Goal: Transaction & Acquisition: Purchase product/service

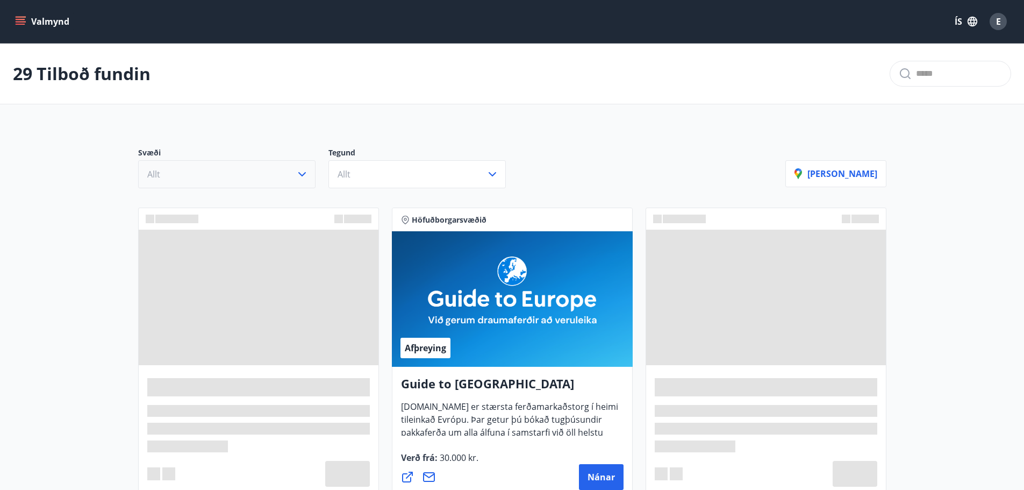
click at [301, 174] on icon "button" at bounding box center [302, 174] width 13 height 13
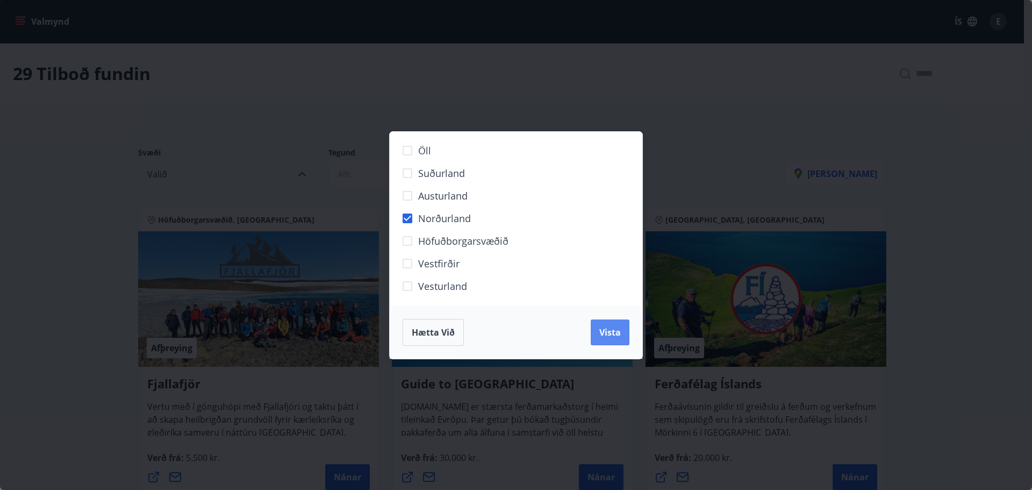
click at [609, 329] on span "Vista" at bounding box center [609, 332] width 21 height 12
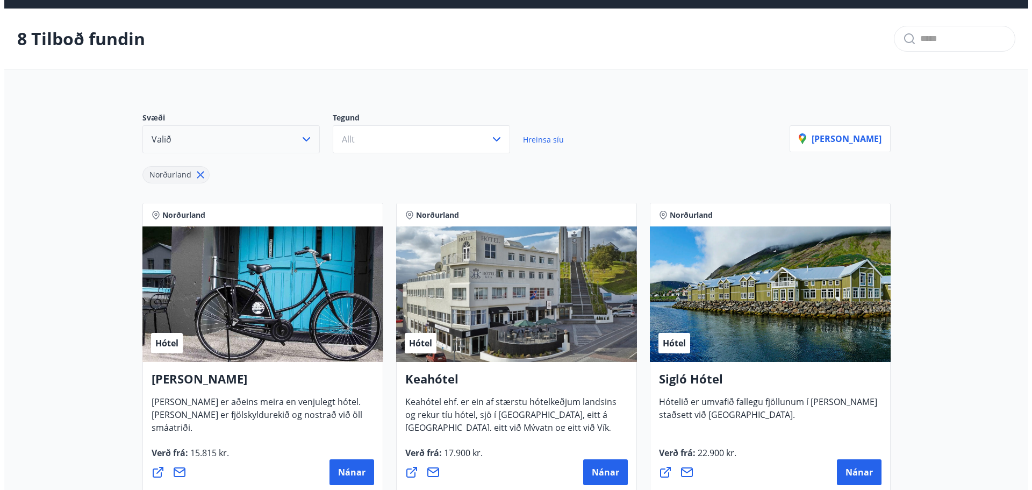
scroll to position [107, 0]
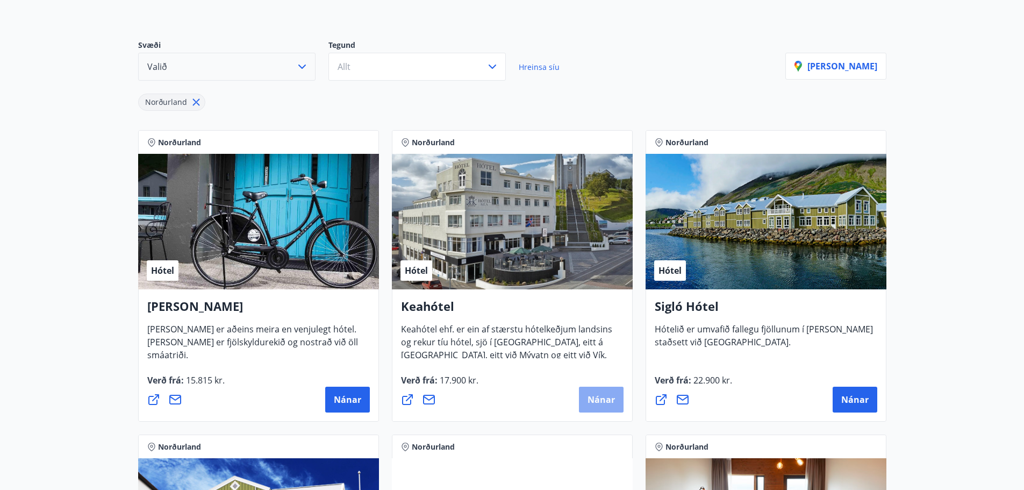
click at [594, 393] on button "Nánar" at bounding box center [601, 399] width 45 height 26
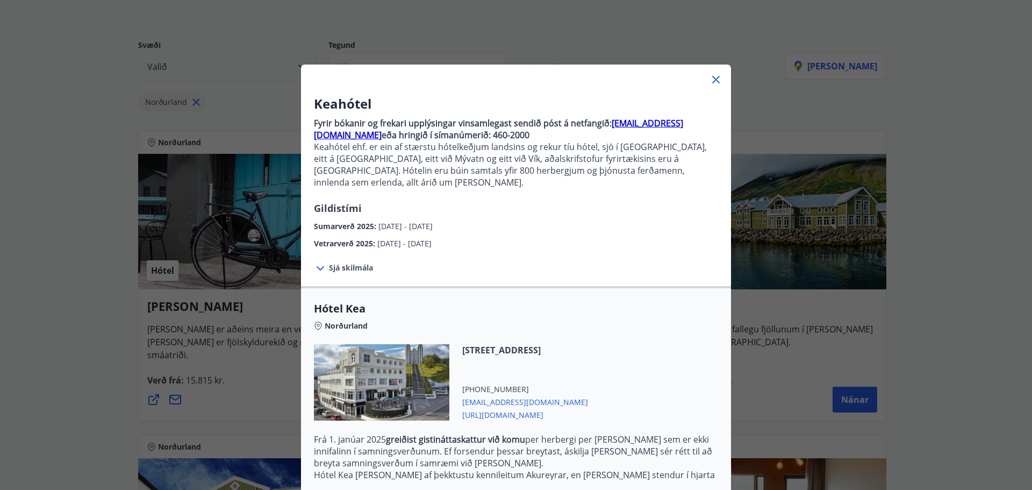
click at [350, 262] on span "Sjá skilmála" at bounding box center [351, 267] width 44 height 11
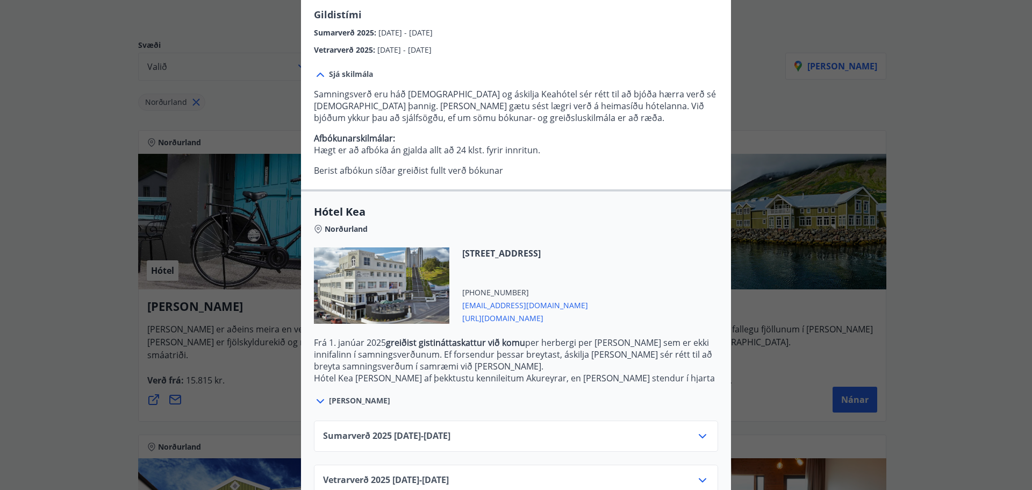
scroll to position [209, 0]
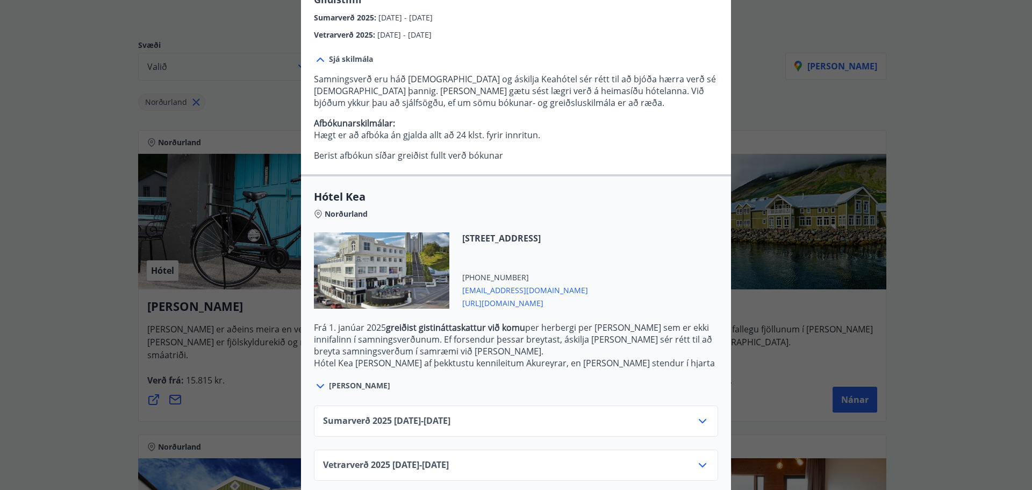
click at [699, 419] on icon at bounding box center [703, 421] width 8 height 4
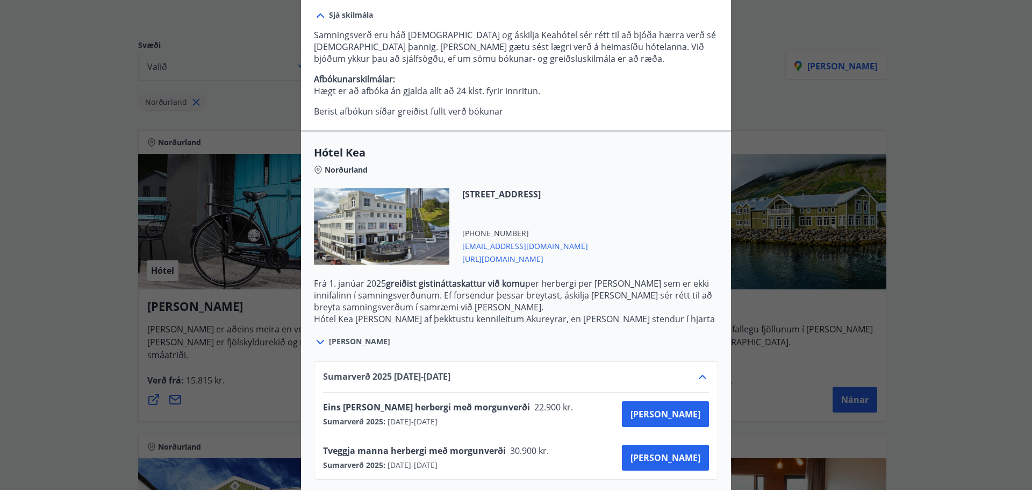
scroll to position [296, 0]
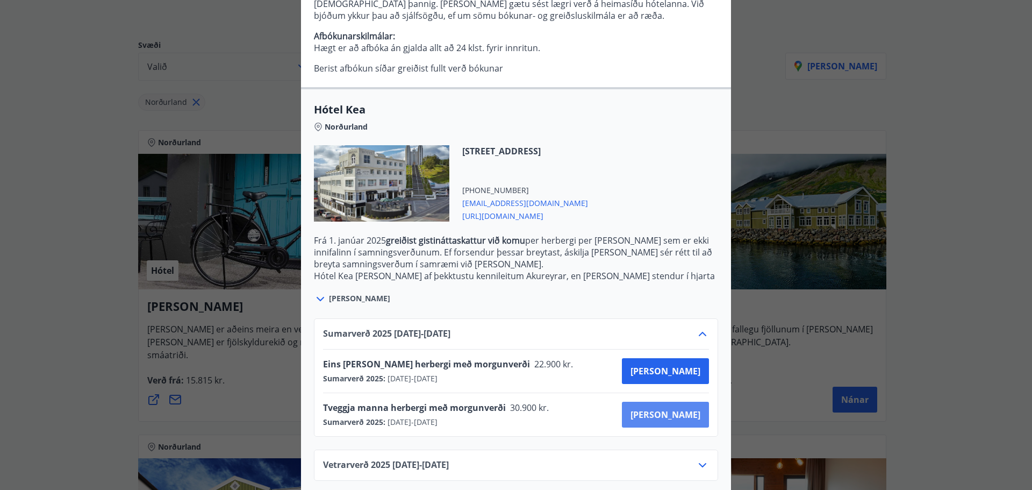
click at [696, 408] on span "[PERSON_NAME]" at bounding box center [665, 414] width 70 height 12
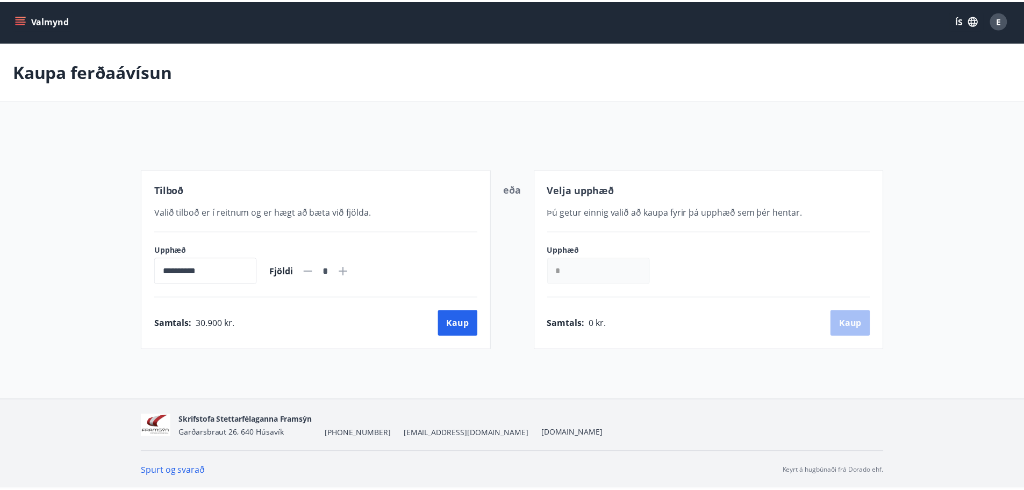
scroll to position [2, 0]
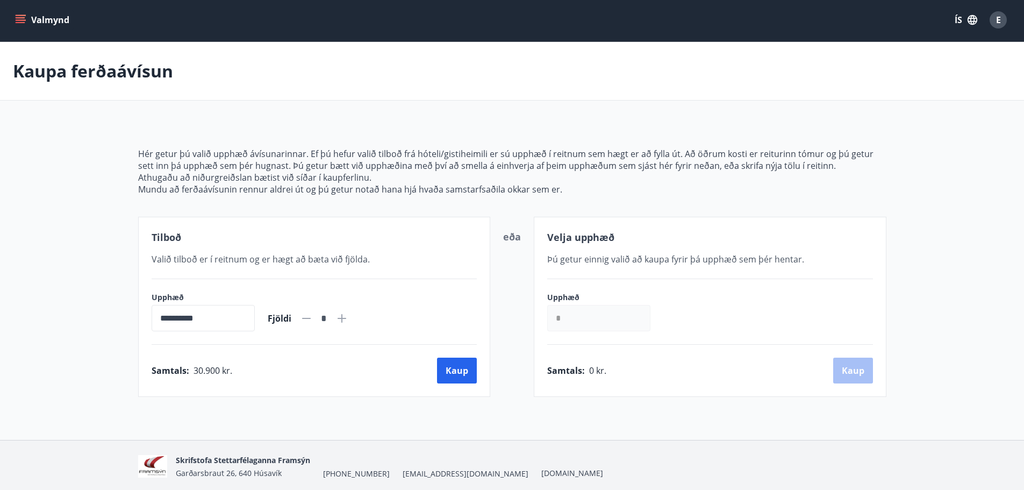
click at [348, 318] on icon at bounding box center [341, 318] width 13 height 13
type input "*"
click at [464, 370] on button "Kaup" at bounding box center [457, 370] width 40 height 26
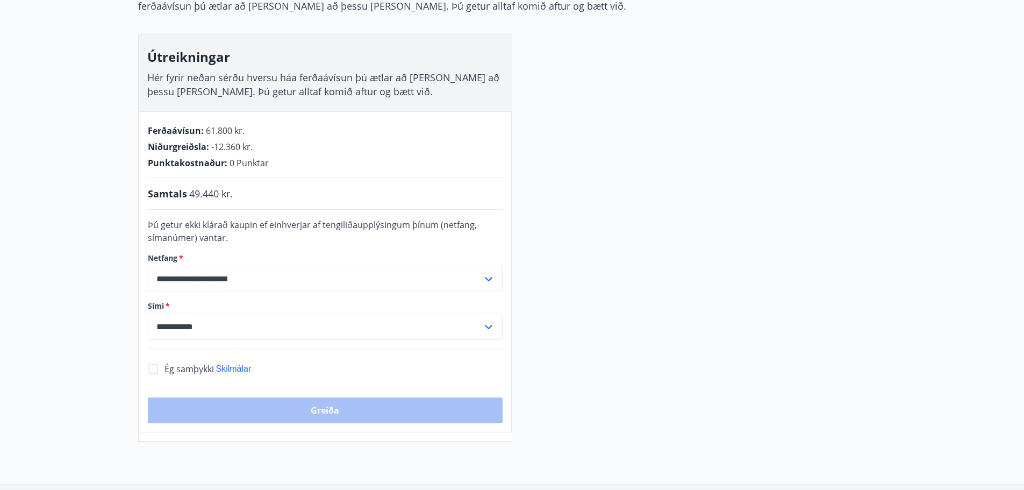
scroll to position [109, 0]
